Goal: Task Accomplishment & Management: Manage account settings

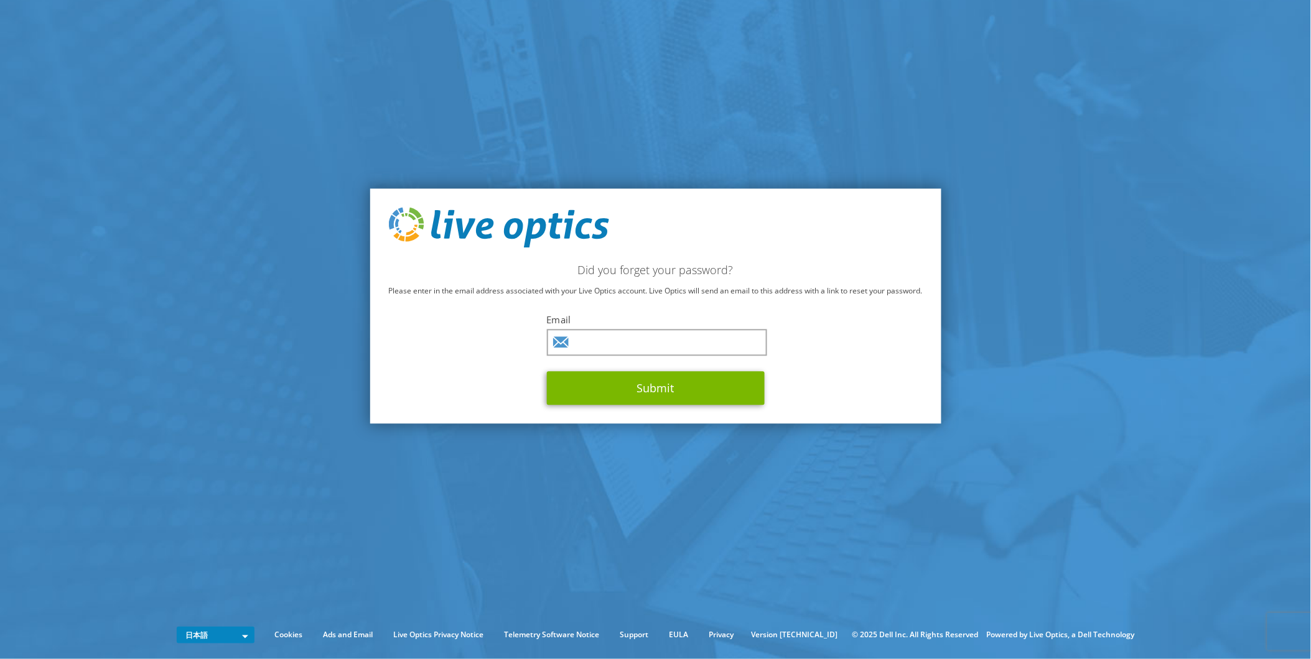
click at [610, 322] on label "Email" at bounding box center [656, 320] width 218 height 12
click at [598, 337] on input "text" at bounding box center [657, 343] width 220 height 27
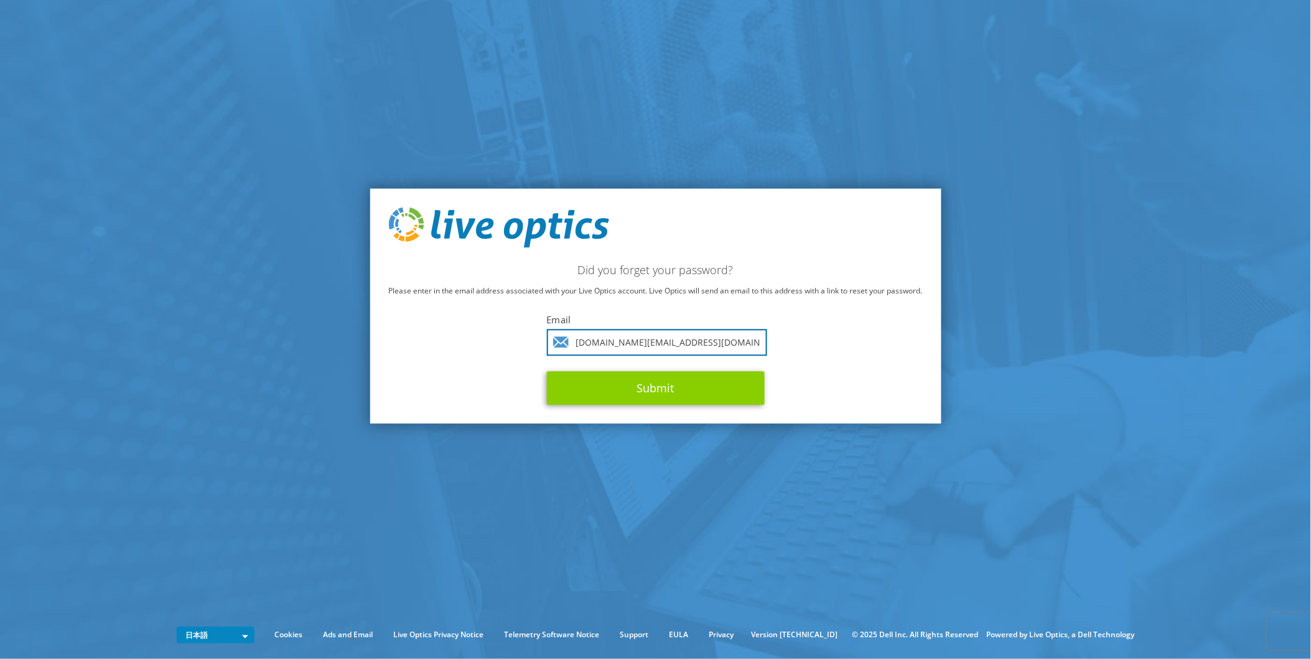
type input "kiyoaki.fujii.fj@hitachi.com"
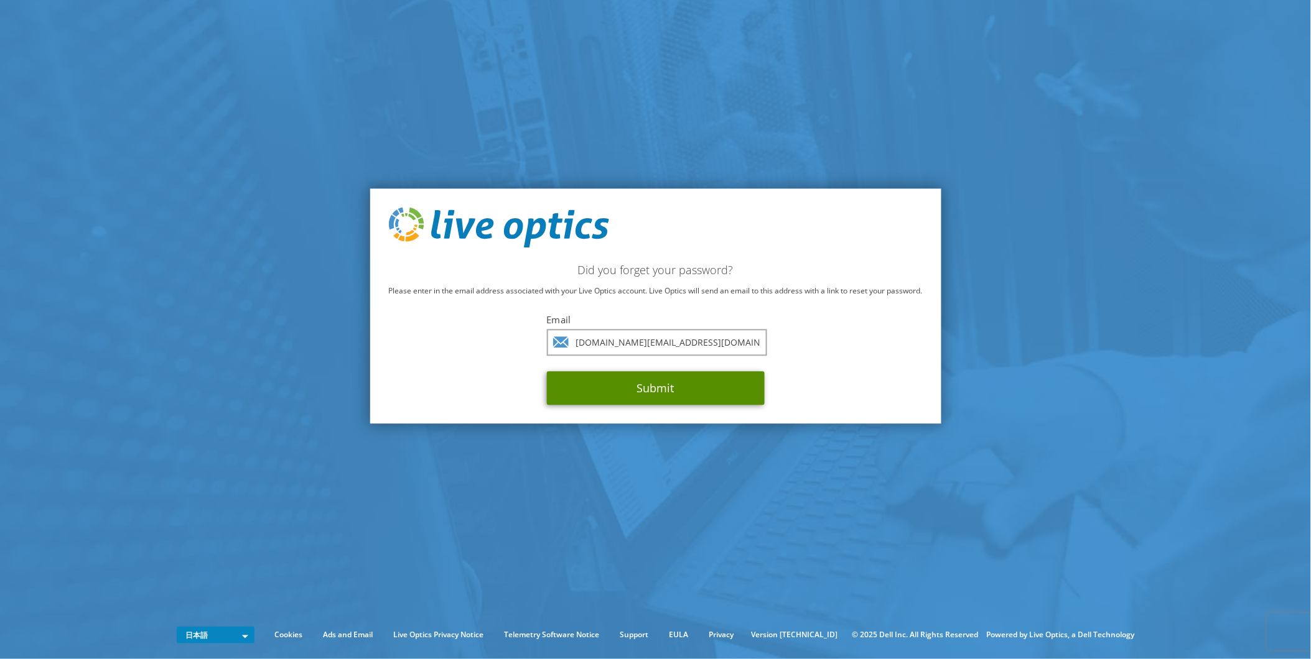
click at [661, 386] on button "Submit" at bounding box center [656, 389] width 218 height 34
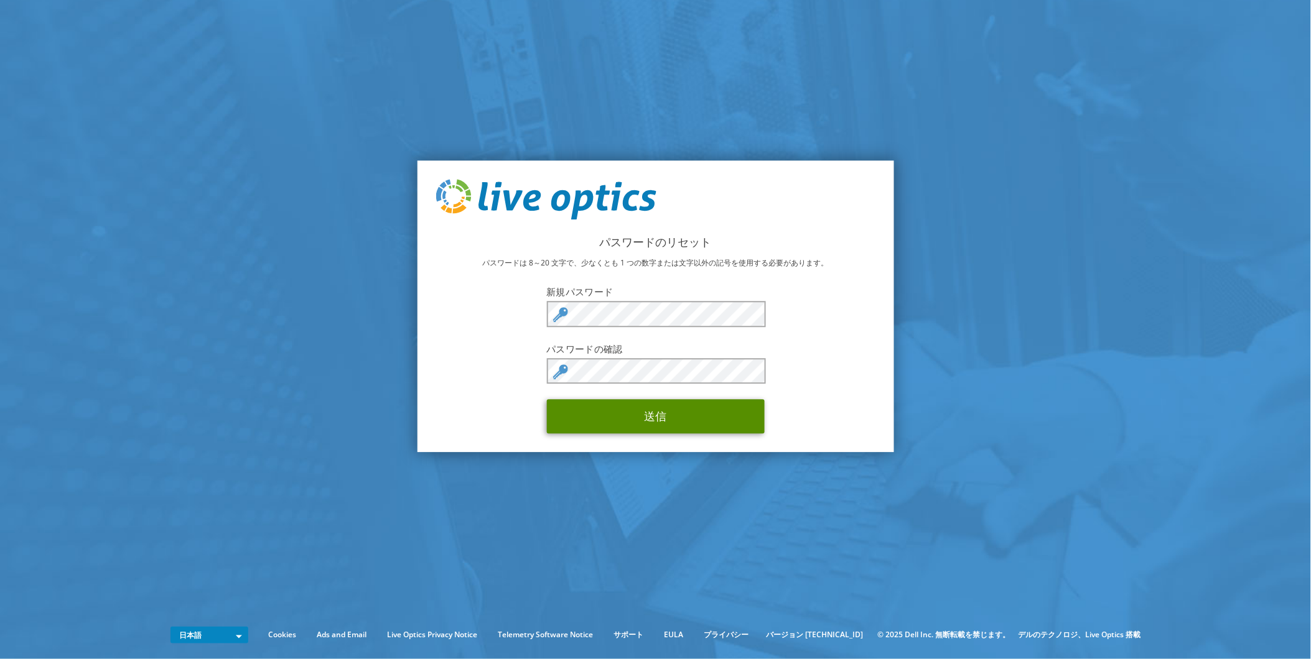
click at [684, 412] on button "送信" at bounding box center [656, 416] width 218 height 34
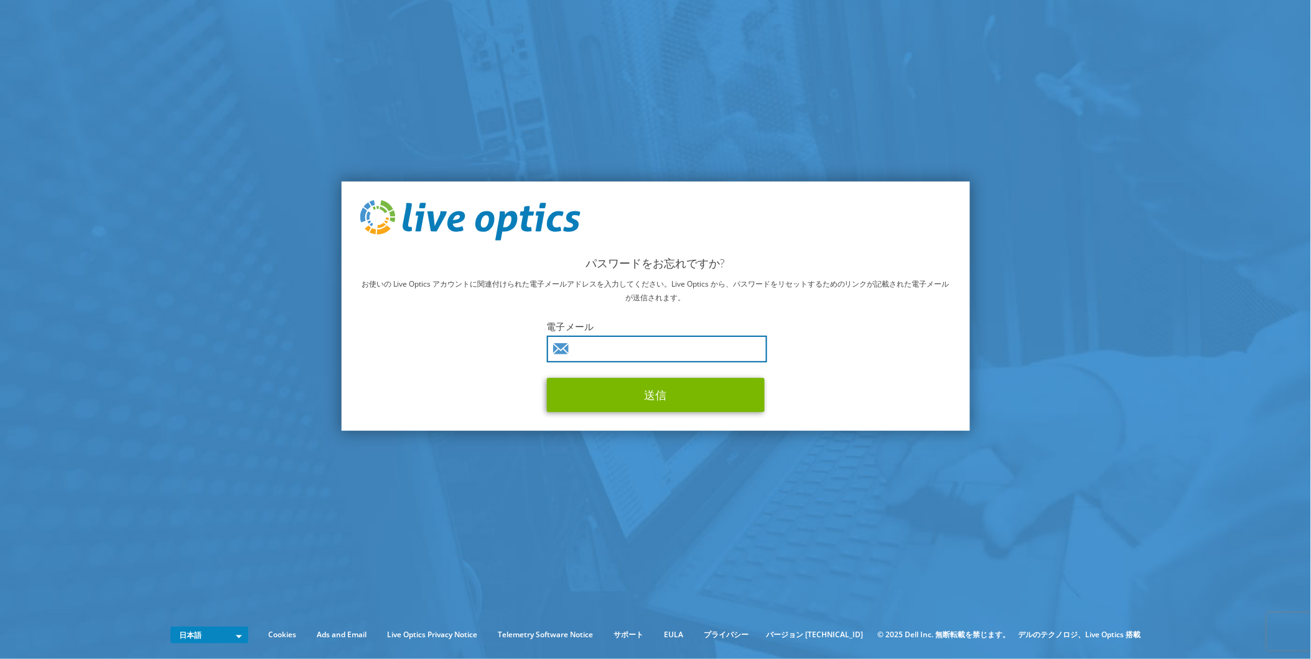
click at [668, 343] on input "text" at bounding box center [657, 349] width 220 height 27
type input "kiyoaki.fujii.fj@hitachi.com"
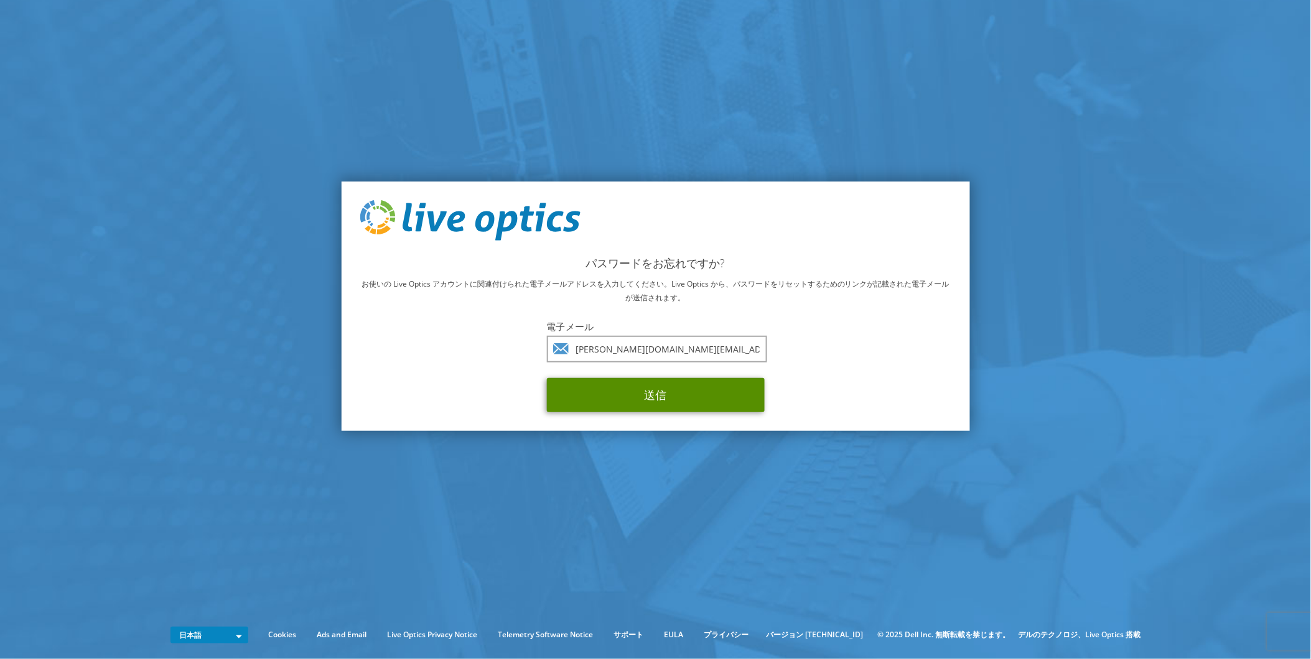
click at [656, 390] on button "送信" at bounding box center [656, 395] width 218 height 34
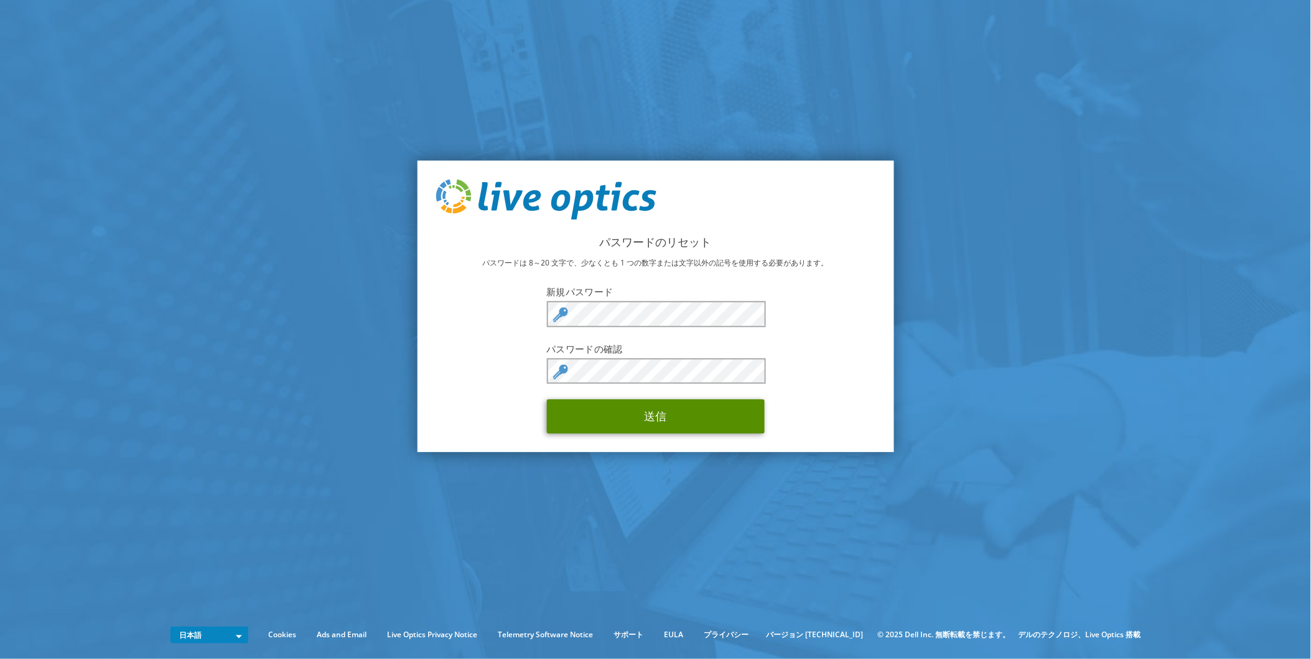
click at [675, 412] on button "送信" at bounding box center [656, 416] width 218 height 34
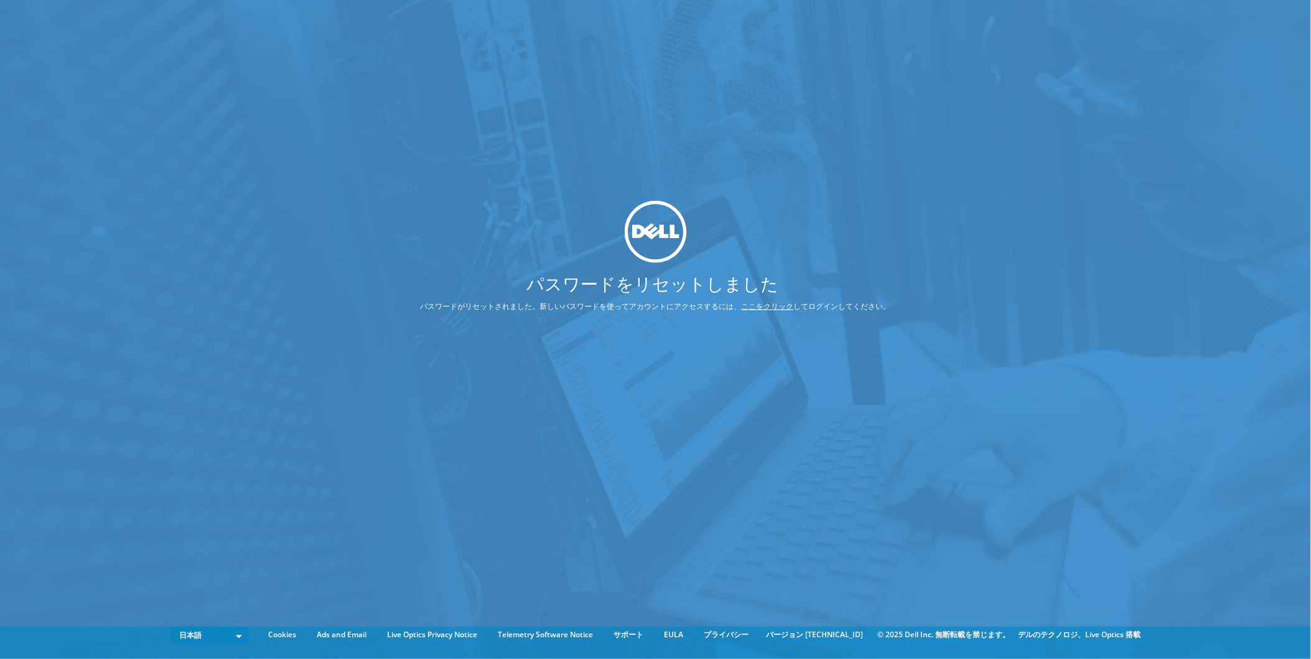
click at [766, 305] on link "ここをクリック" at bounding box center [768, 306] width 52 height 11
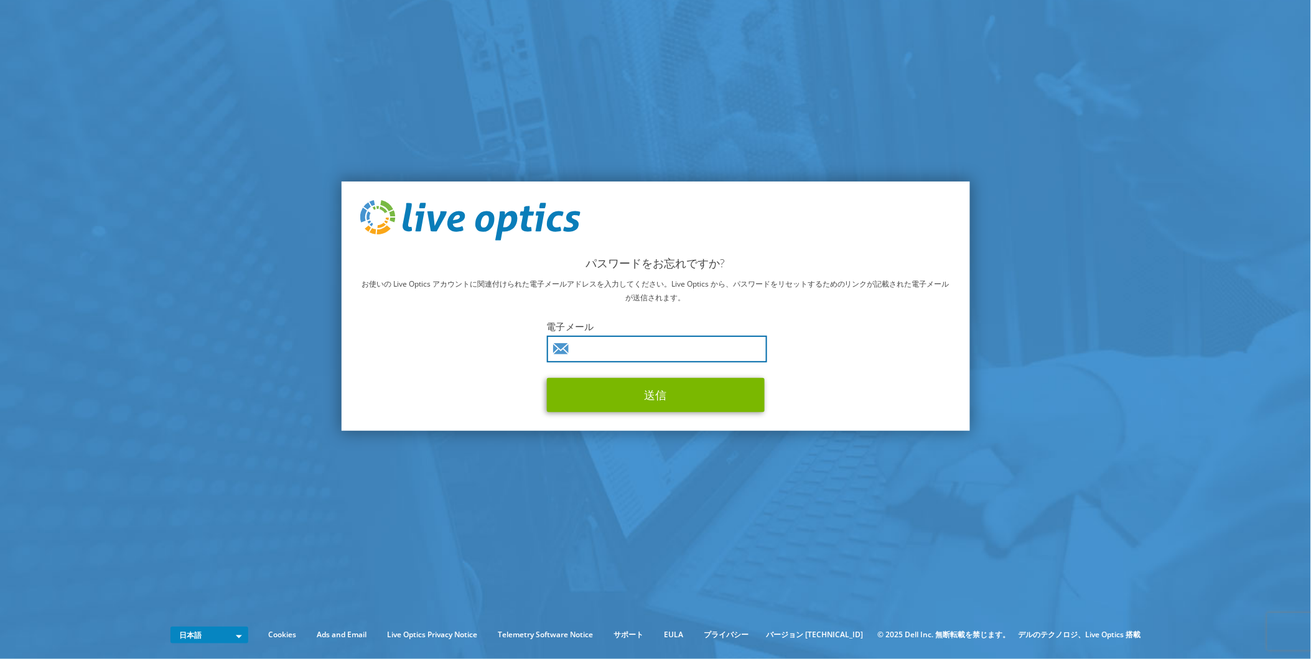
click at [594, 347] on input "text" at bounding box center [657, 349] width 220 height 27
type input "kiyoaki.fujii.fj@hitachi.com"
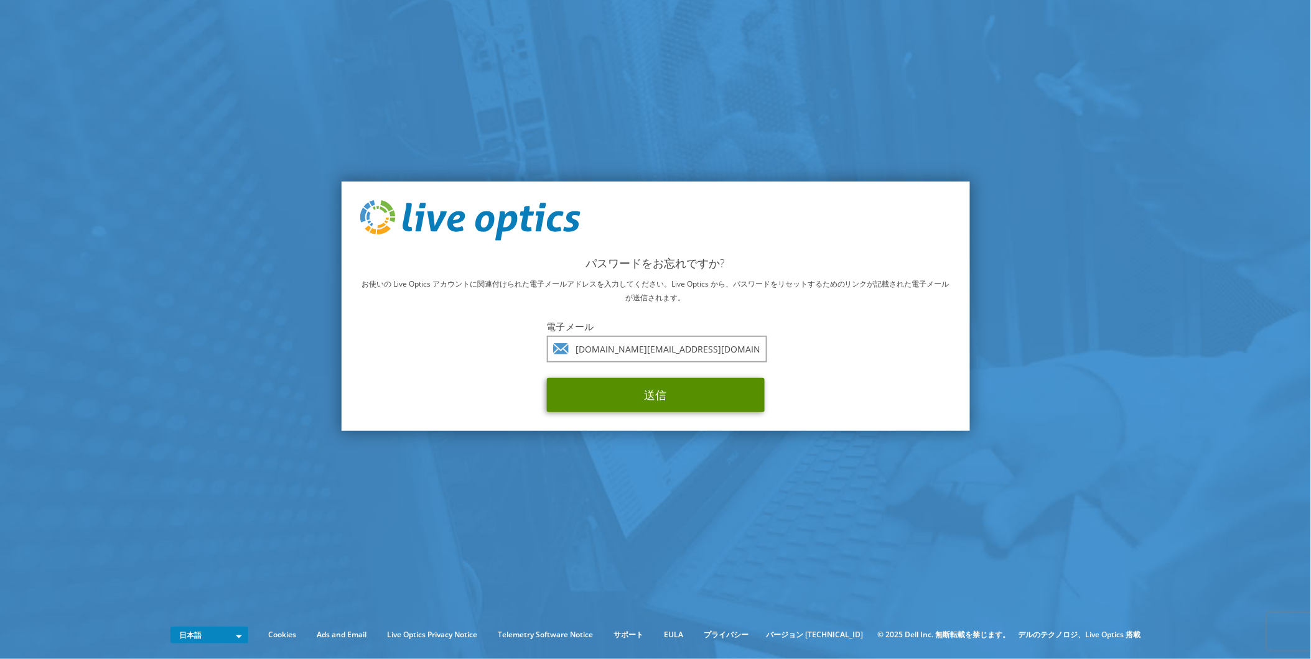
click at [633, 400] on button "送信" at bounding box center [656, 395] width 218 height 34
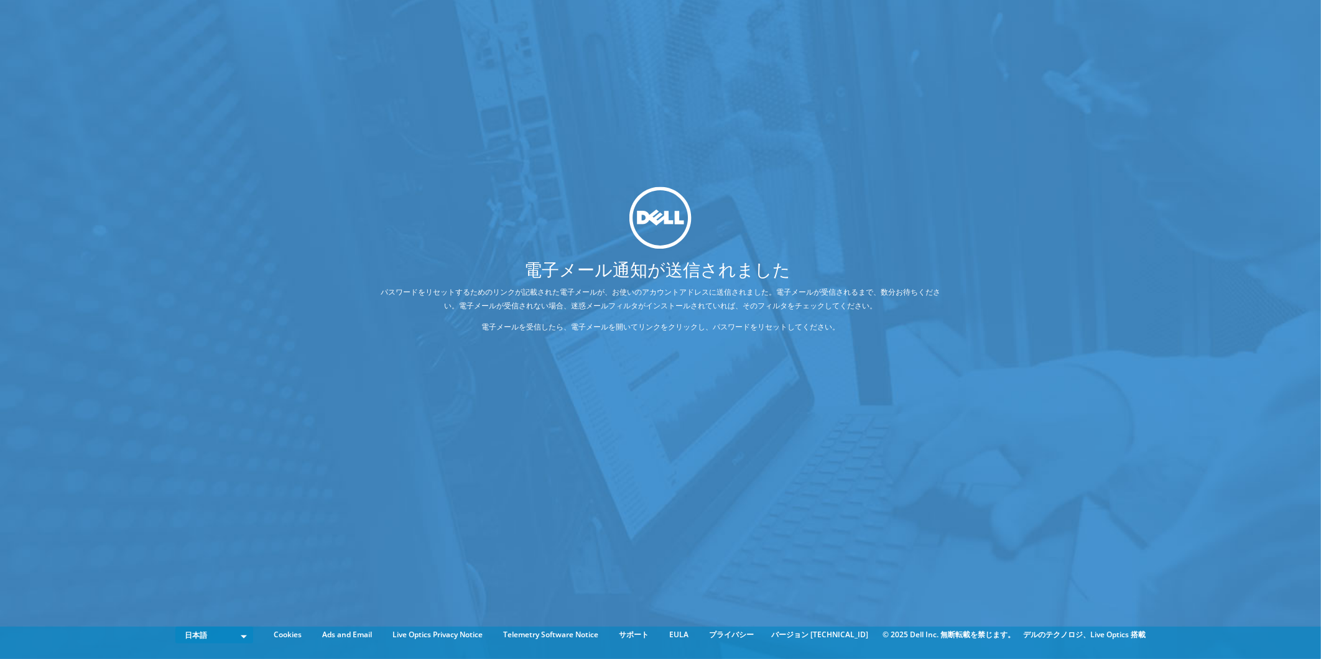
click at [646, 392] on div "電子メール通知が送信されました パスワードをリセットするためのリンクが記載された電子メールが、お使いのアカウントアドレスに送信されました。電子メールが受信され…" at bounding box center [660, 311] width 1321 height 622
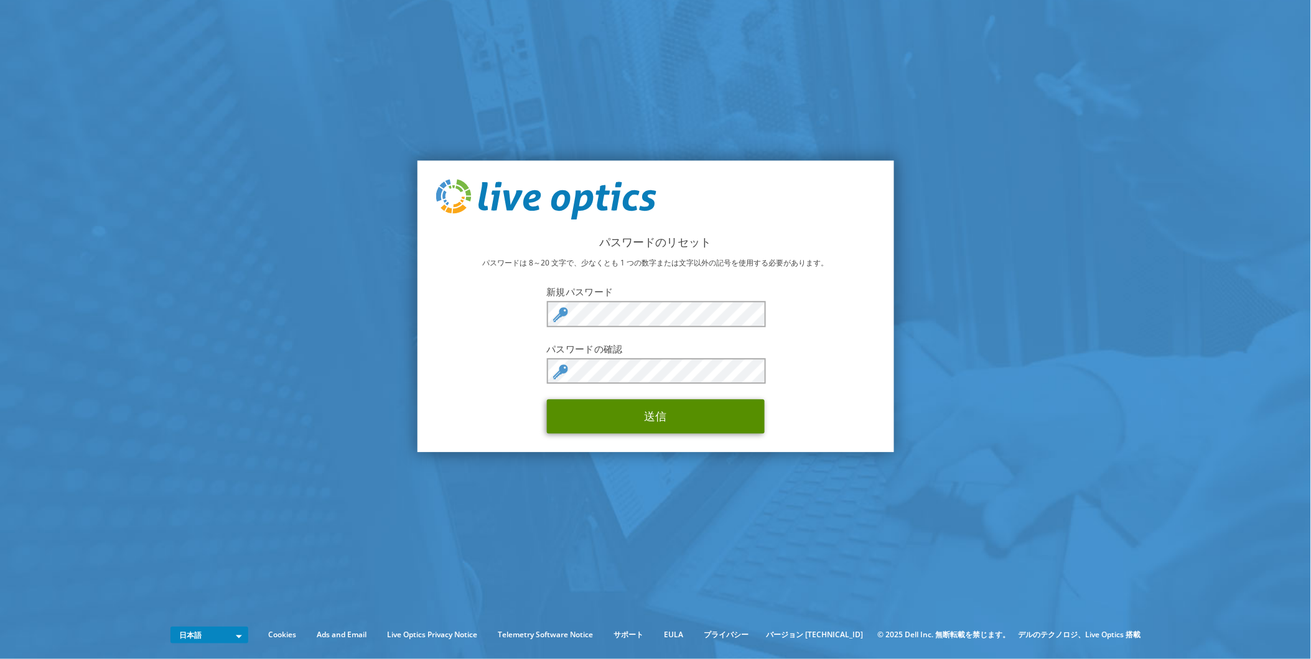
click at [658, 417] on button "送信" at bounding box center [656, 416] width 218 height 34
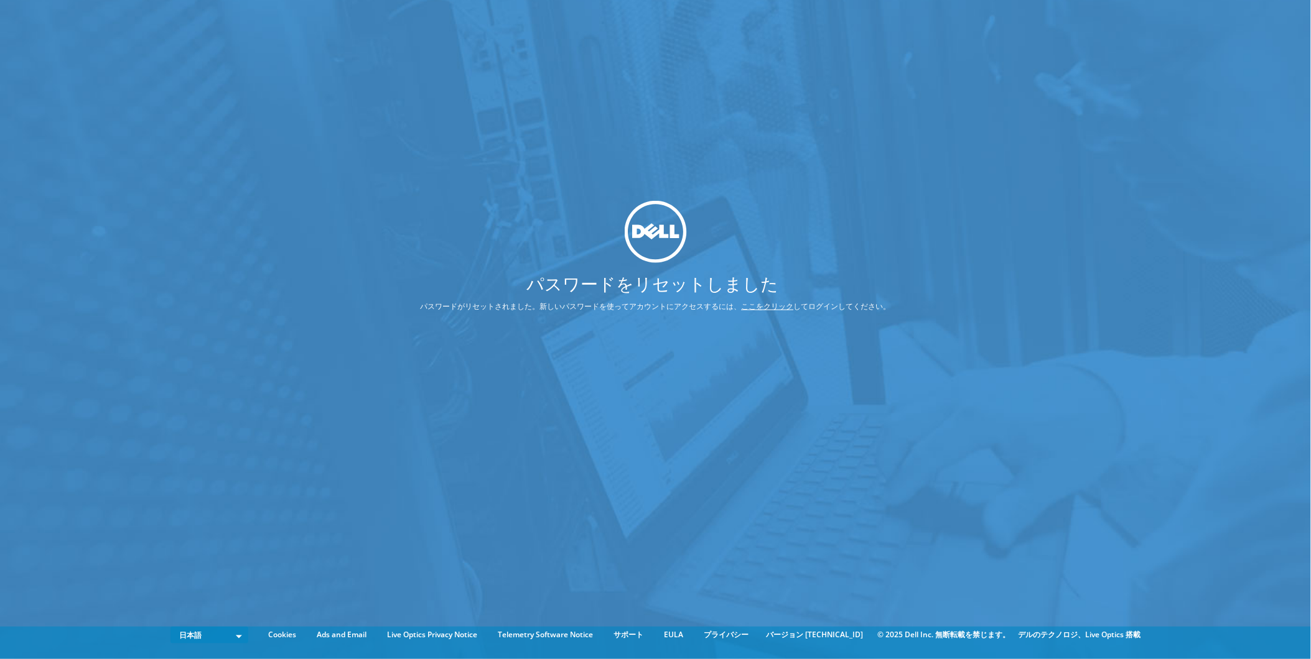
click at [766, 306] on link "ここをクリック" at bounding box center [768, 306] width 52 height 11
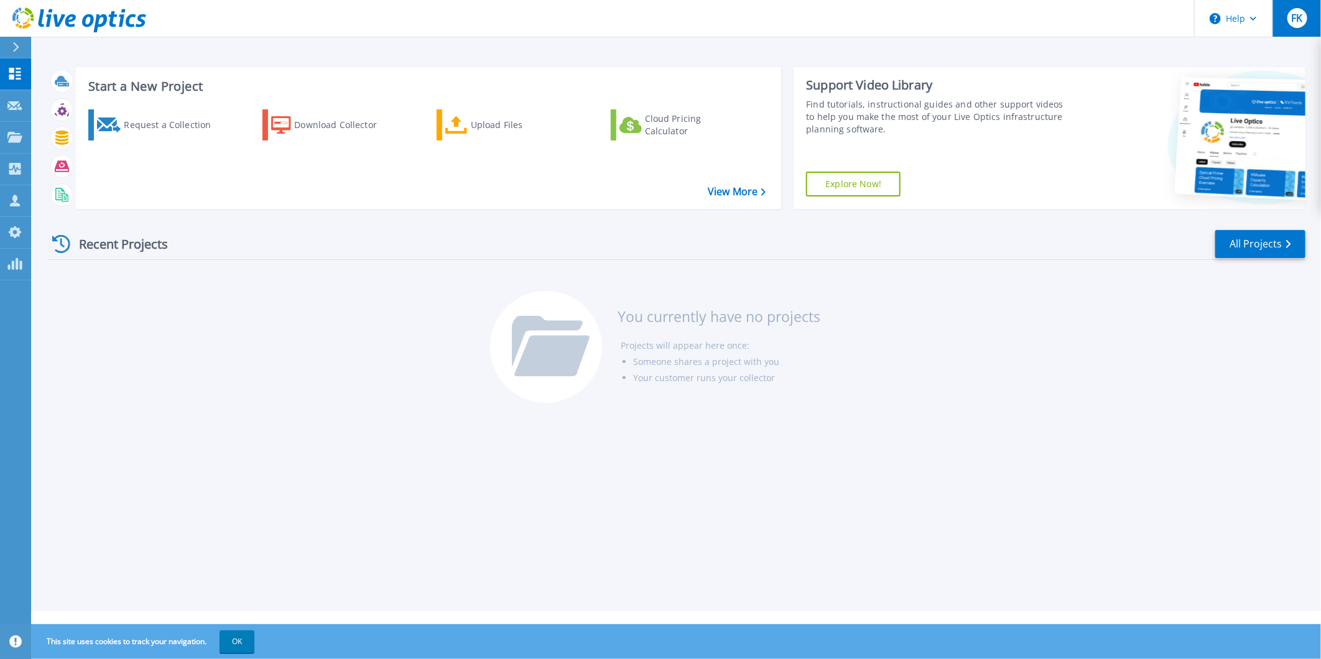
click at [1291, 15] on div "FK" at bounding box center [1298, 18] width 20 height 20
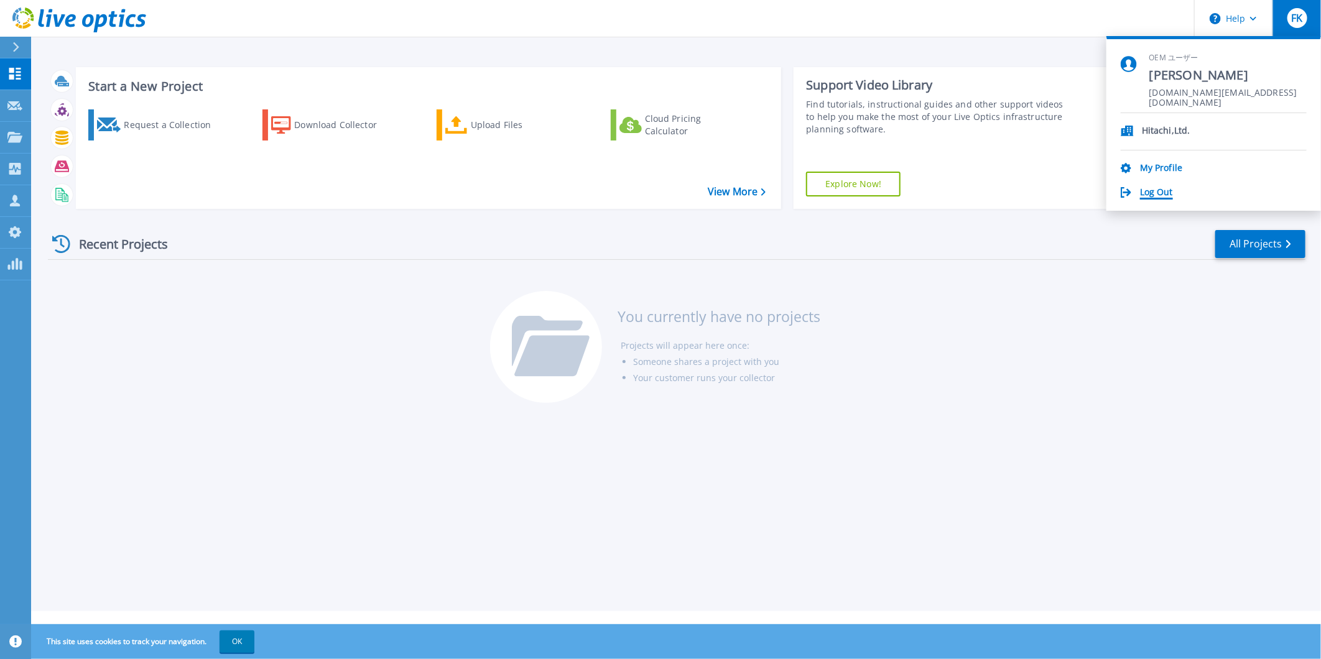
click at [1164, 189] on link "Log Out" at bounding box center [1156, 193] width 33 height 12
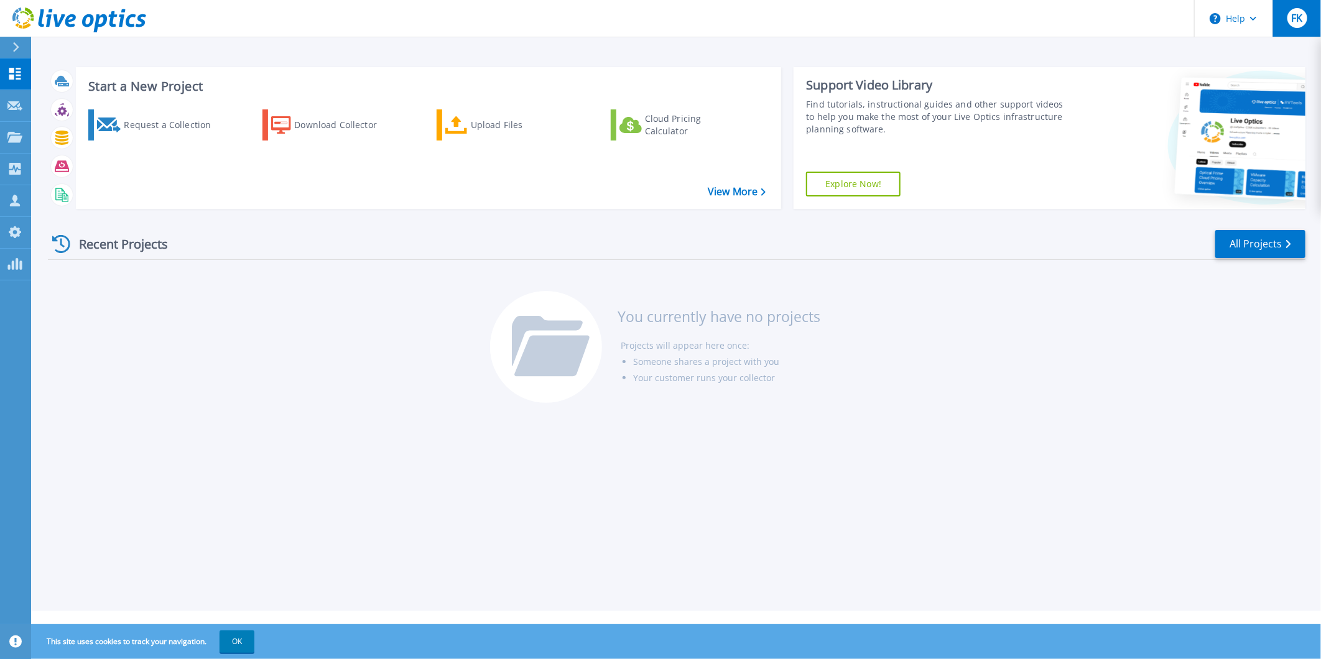
click at [1302, 20] on span "FK" at bounding box center [1297, 18] width 11 height 10
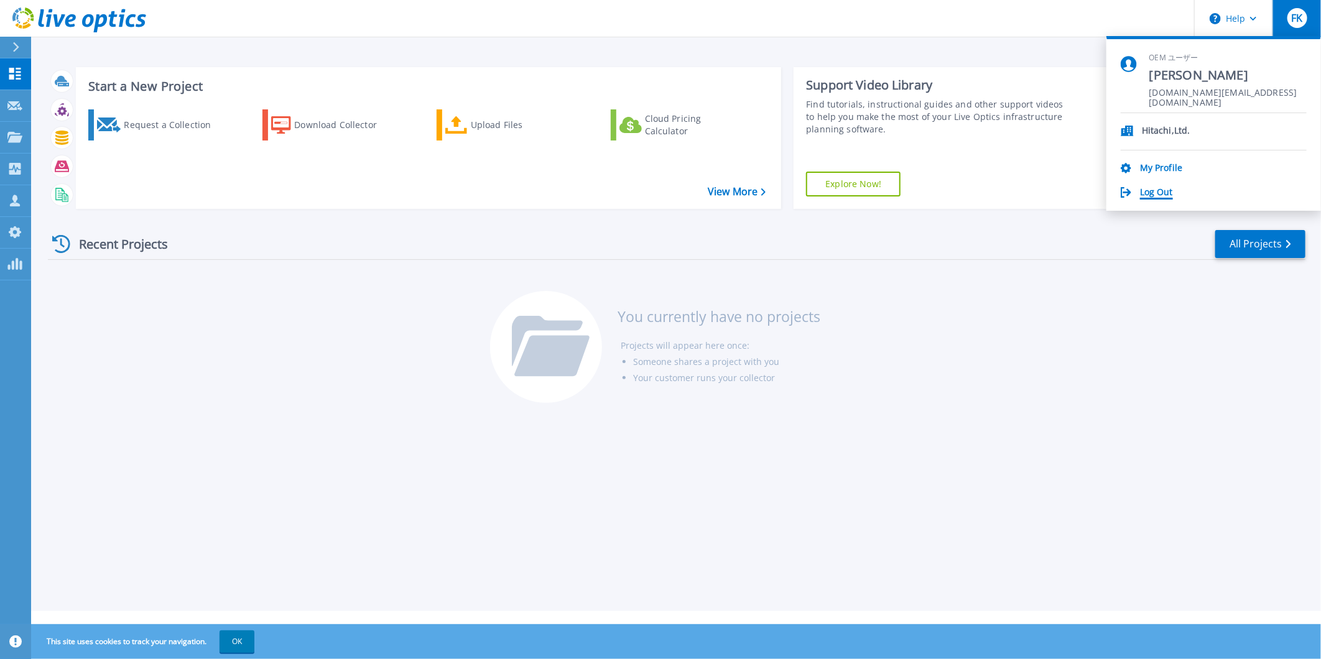
click at [1167, 193] on link "Log Out" at bounding box center [1156, 193] width 33 height 12
